Goal: Navigation & Orientation: Find specific page/section

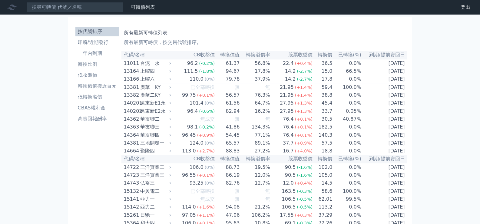
click at [96, 30] on li "按代號排序" at bounding box center [97, 31] width 44 height 7
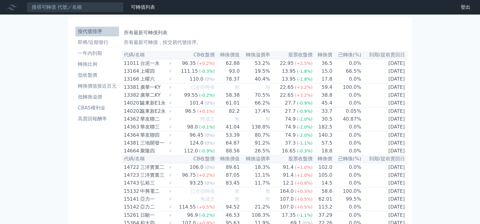
click at [94, 30] on li "按代號排序" at bounding box center [97, 31] width 44 height 7
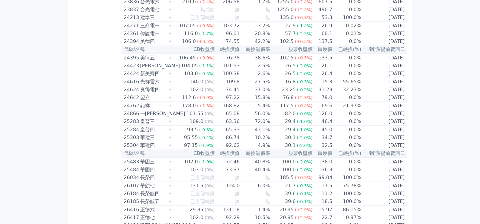
scroll to position [520, 0]
